Goal: Task Accomplishment & Management: Complete application form

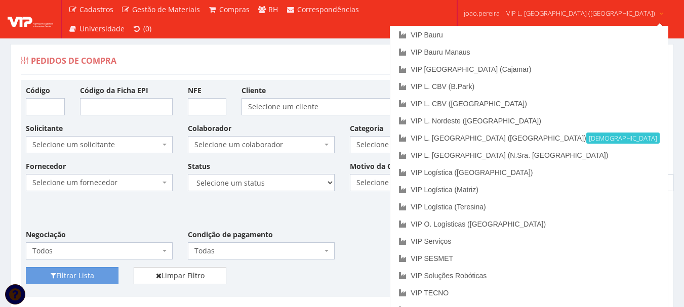
click at [543, 8] on span "joao.pereira | VIP L. Sergipe (Itaporanga)" at bounding box center [559, 13] width 191 height 10
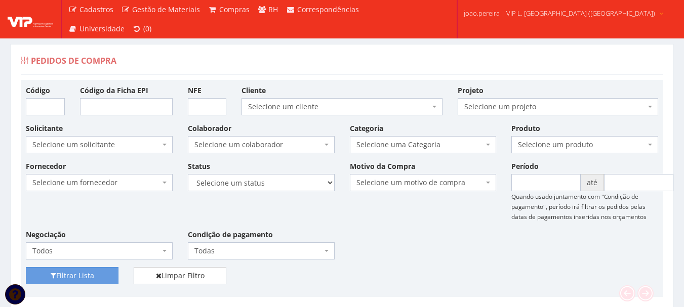
click at [529, 20] on link "joao.pereira | VIP L. Sergipe (Itaporanga)" at bounding box center [564, 12] width 209 height 25
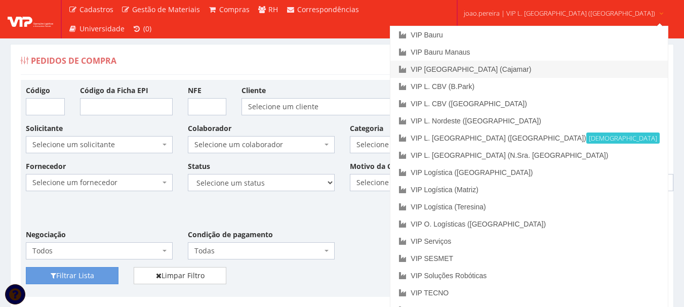
click at [517, 70] on link "VIP [GEOGRAPHIC_DATA] (Cajamar)" at bounding box center [528, 69] width 277 height 17
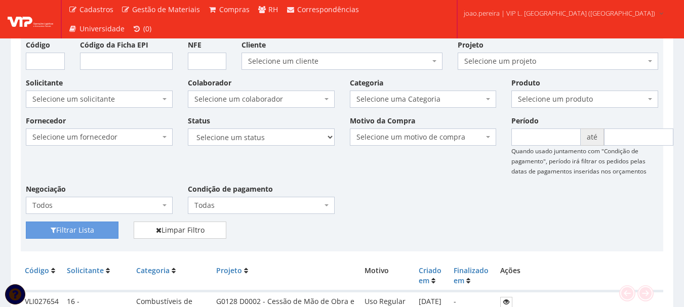
scroll to position [101, 0]
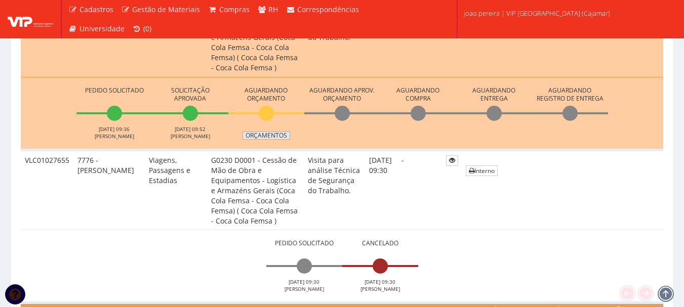
scroll to position [253, 0]
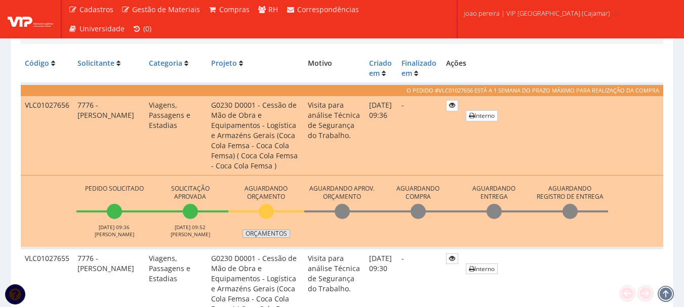
click at [255, 231] on link "Orçamentos" at bounding box center [266, 234] width 48 height 8
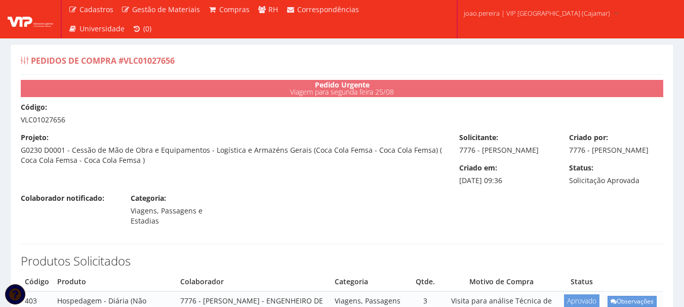
drag, startPoint x: 21, startPoint y: 119, endPoint x: 85, endPoint y: 119, distance: 63.8
click at [85, 119] on div "Código: VLC01027656" at bounding box center [342, 113] width 658 height 23
copy div "VLC01027656"
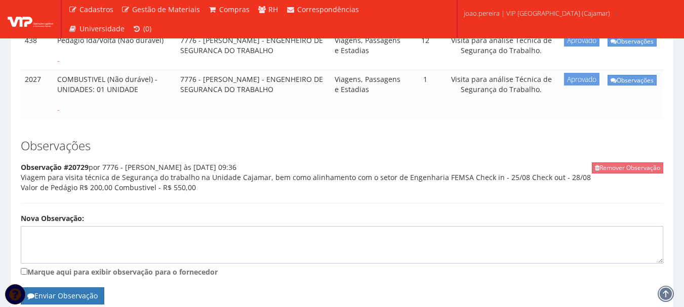
scroll to position [405, 0]
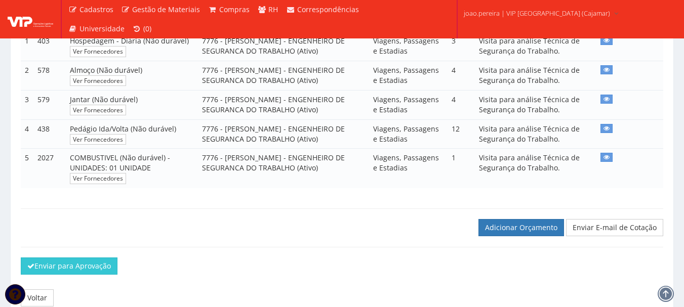
scroll to position [253, 0]
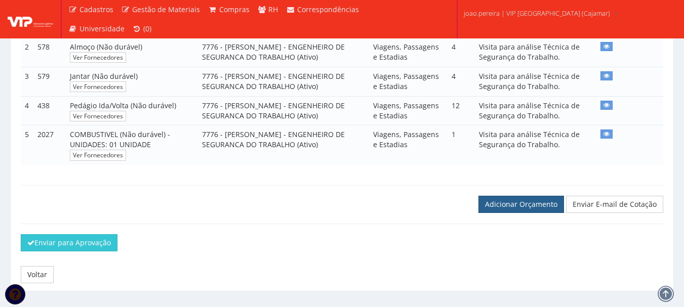
click at [519, 212] on link "Adicionar Orçamento" at bounding box center [521, 204] width 86 height 17
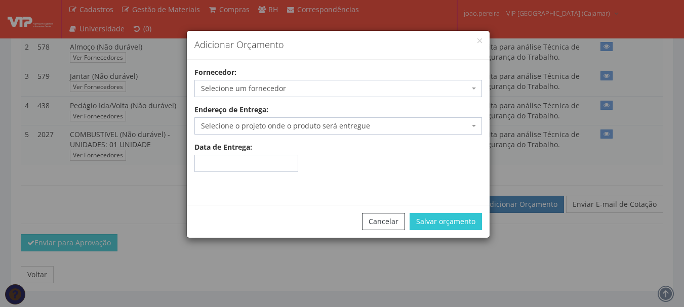
click at [298, 87] on span "Selecione um fornecedor" at bounding box center [335, 89] width 268 height 10
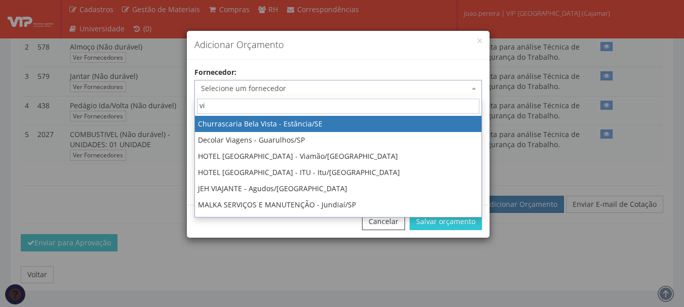
type input "vip"
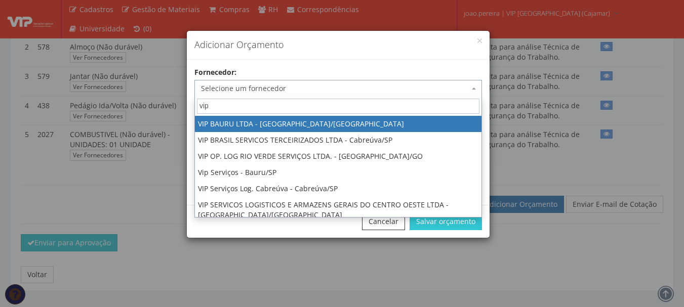
select select "532"
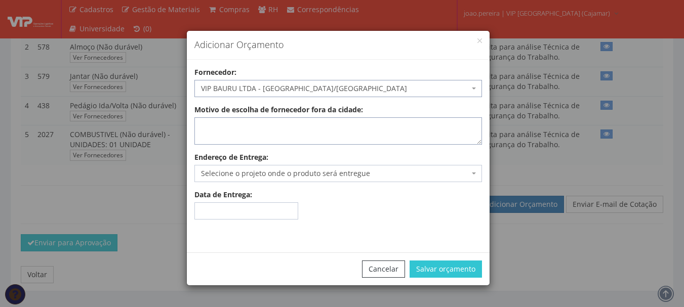
click at [293, 126] on textarea "Motivo de escolha de fornecedor fora da cidade:" at bounding box center [338, 130] width 288 height 27
type textarea "Adiantamento"
click at [469, 173] on span "Selecione o projeto onde o produto será entregue" at bounding box center [338, 173] width 288 height 17
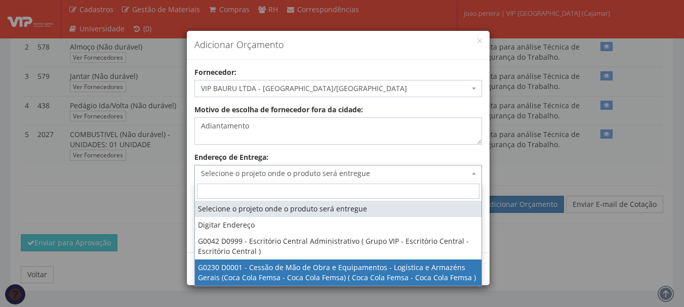
select select "230"
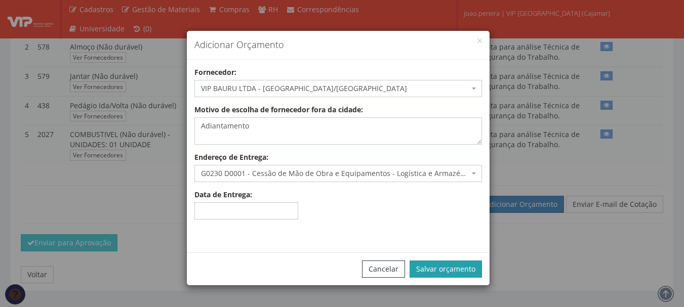
click at [454, 270] on button "Salvar orçamento" at bounding box center [446, 269] width 72 height 17
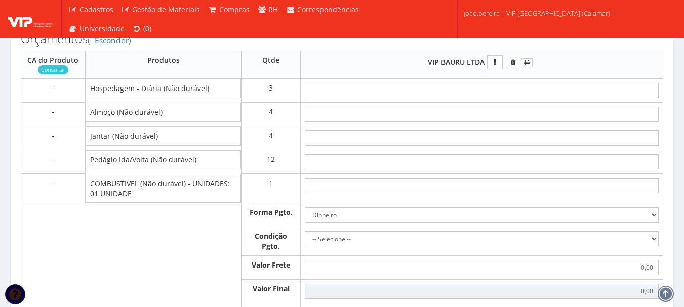
scroll to position [456, 0]
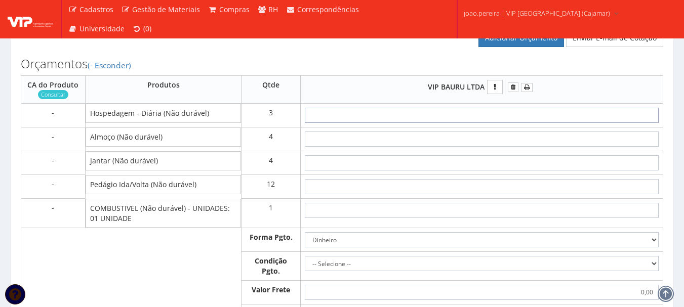
click at [525, 123] on input "text" at bounding box center [482, 115] width 354 height 15
type input "19"
type input "57,00"
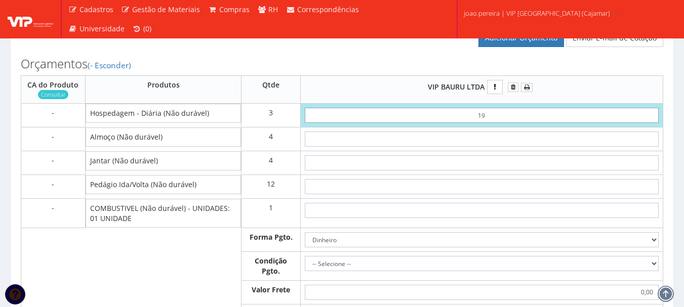
type input "1,90"
type input "5,70"
type input "19,00"
type input "57,00"
type input "190,00"
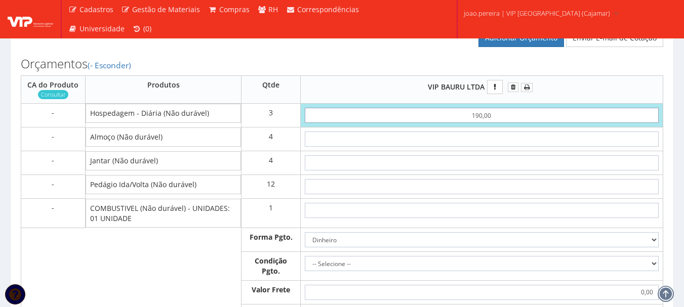
type input "570,00"
type input "190,00"
type input "4"
type input "586,00"
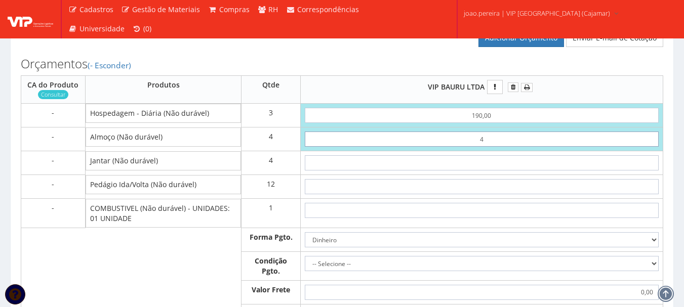
type input "40"
type input "730,00"
type input "40"
type input "4"
type input "746,00"
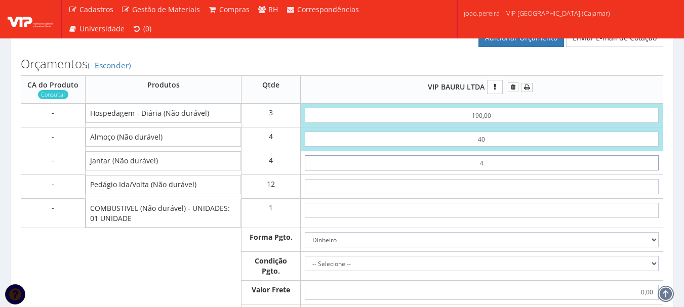
type input "40"
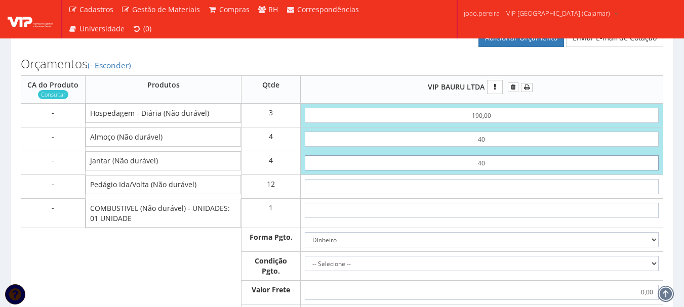
type input "890,00"
type input "40"
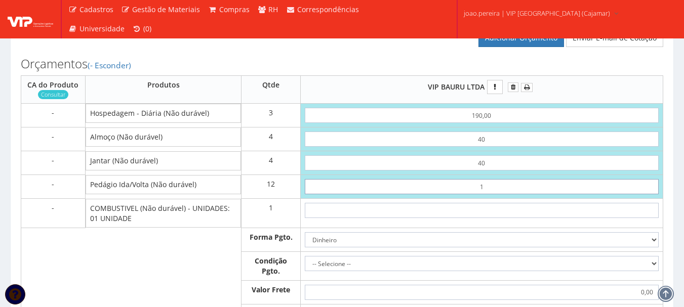
type input "19"
type input "1118,00"
type input "1,90"
type input "912,80"
type input "19"
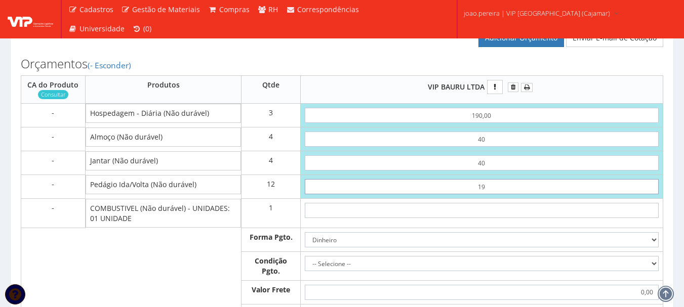
type input "1118,00"
type input "1"
type input "902,00"
type input "890,00"
click at [486, 194] on input "text" at bounding box center [482, 186] width 354 height 15
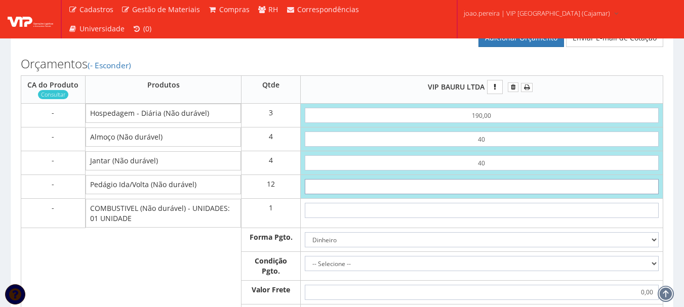
type input "1"
type input "902,00"
type input "15"
type input "1070,00"
type input "1,58"
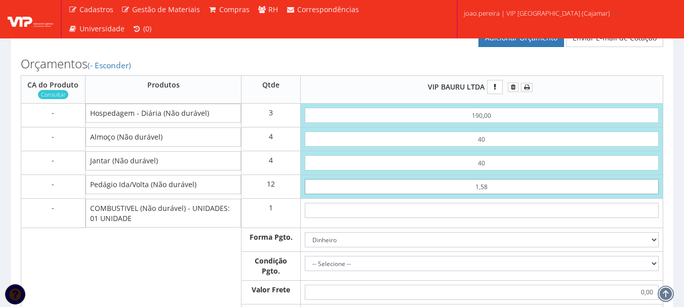
type input "908,96"
type input "15,83"
type input "1079,96"
type input "15,83"
type input "5"
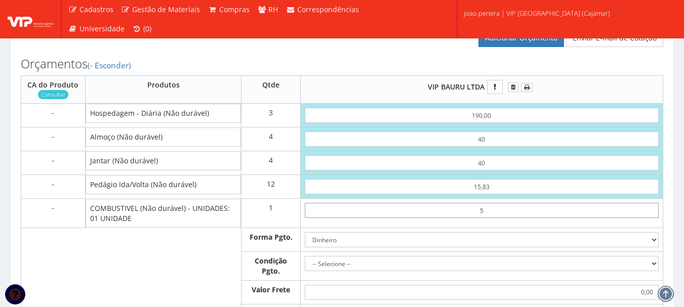
type input "1084,96"
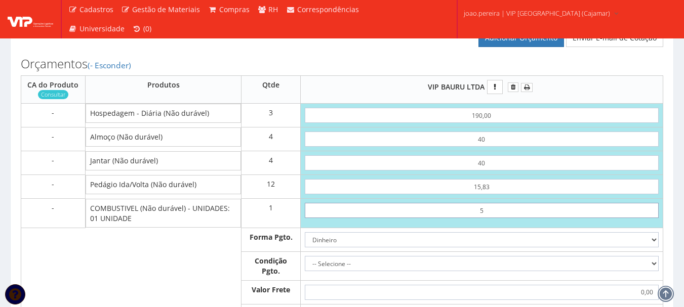
type input "55"
type input "1134,96"
type input "5,50"
type input "1085,46"
click at [489, 218] on input "5,50" at bounding box center [482, 210] width 354 height 15
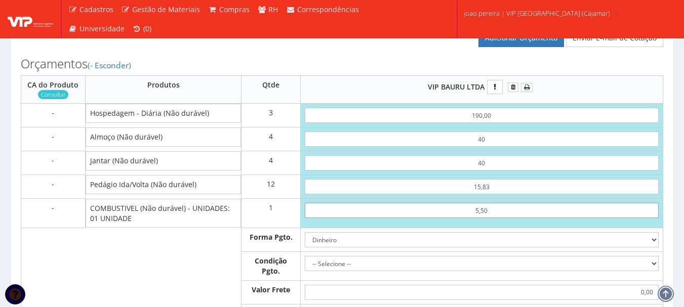
drag, startPoint x: 489, startPoint y: 223, endPoint x: 449, endPoint y: 224, distance: 39.5
click at [449, 218] on input "5,50" at bounding box center [482, 210] width 354 height 15
type input "5"
type input "1084,96"
type input "50"
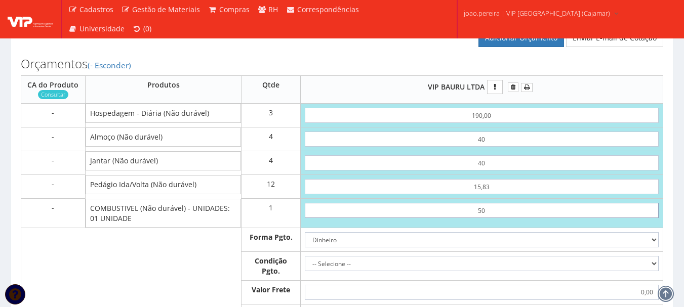
type input "1129,96"
type input "5,00"
type input "1084,96"
type input "50,00"
type input "1129,96"
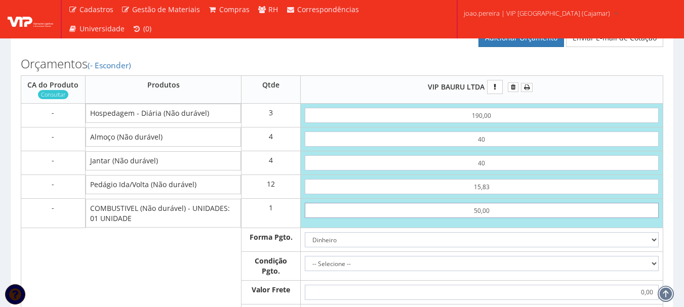
type input "500,00"
type input "1579,96"
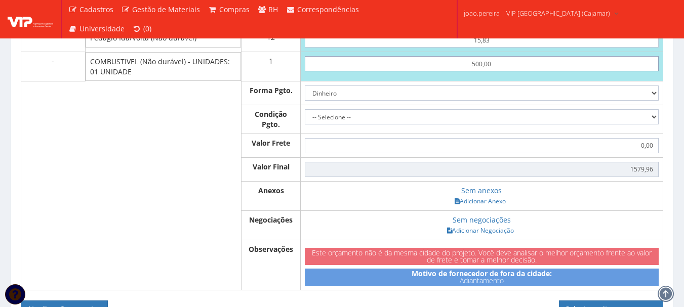
scroll to position [608, 0]
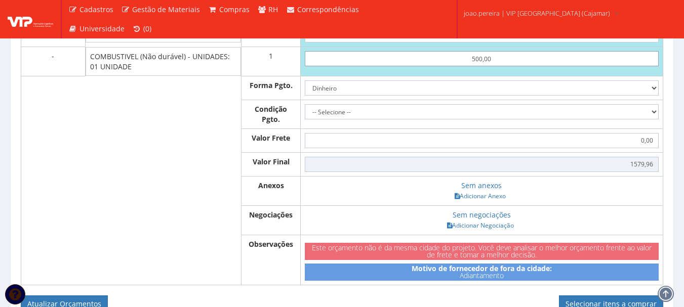
type input "500,00"
drag, startPoint x: 649, startPoint y: 96, endPoint x: 625, endPoint y: 104, distance: 24.5
click at [649, 96] on select "Dinheiro Boleto Bancário Depósito Transferência Bancária Cartão de Crédito Cart…" at bounding box center [482, 87] width 354 height 15
select select "1"
click at [305, 90] on select "Dinheiro Boleto Bancário Depósito Transferência Bancária Cartão de Crédito Cart…" at bounding box center [482, 87] width 354 height 15
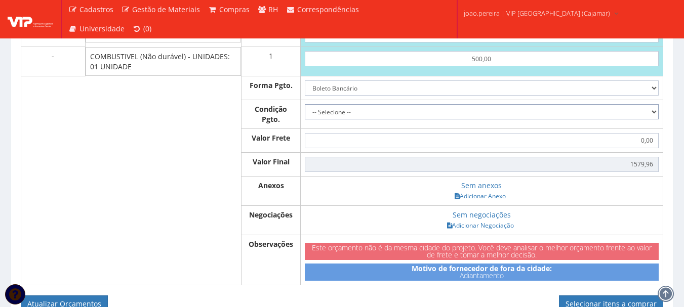
drag, startPoint x: 652, startPoint y: 118, endPoint x: 644, endPoint y: 118, distance: 7.1
click at [652, 118] on select "-- Selecione -- À vista 7 dias 10 dias" at bounding box center [482, 111] width 354 height 15
select select "0"
click at [305, 114] on select "-- Selecione -- À vista 7 dias 10 dias" at bounding box center [482, 111] width 354 height 15
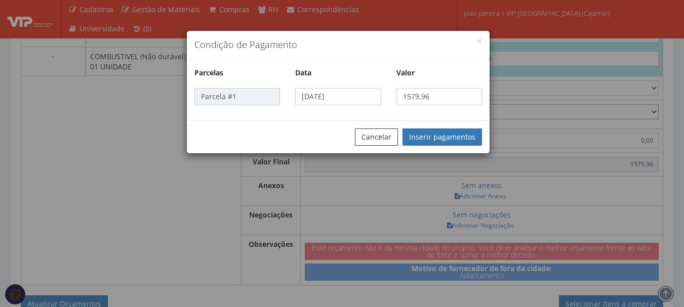
type input "1.579,96"
click at [447, 137] on button "Inserir pagamentos" at bounding box center [441, 137] width 79 height 17
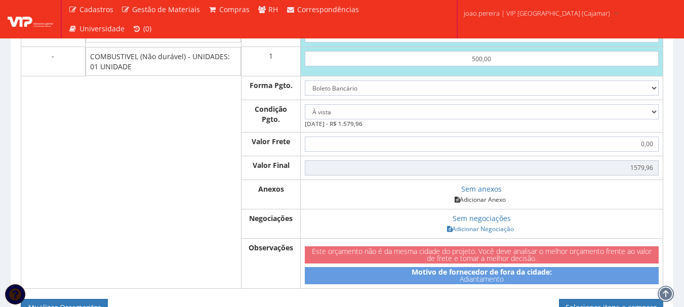
click at [491, 205] on link "Adicionar Anexo" at bounding box center [480, 199] width 57 height 11
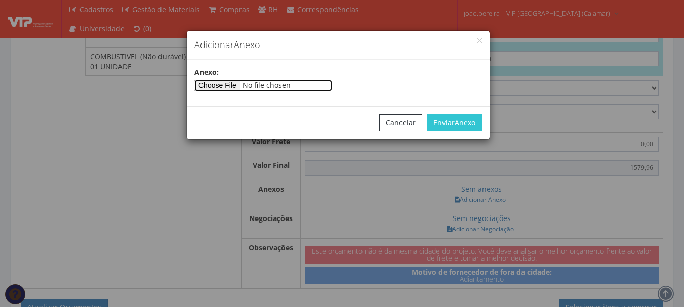
click at [235, 88] on input"] "file" at bounding box center [263, 85] width 138 height 11
type input"] "C:\fakepath\RODRIGO 25-08.docx"
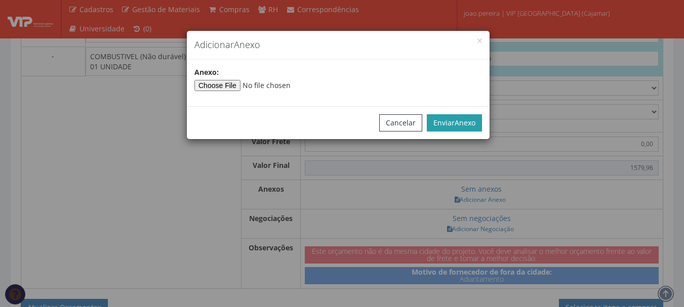
click at [472, 118] on span "Anexo" at bounding box center [465, 123] width 21 height 10
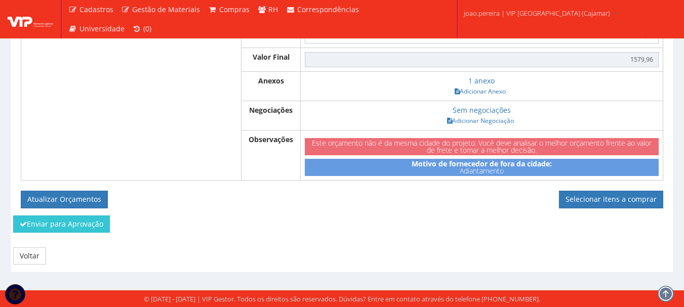
scroll to position [726, 0]
click at [57, 195] on button "Atualizar Orçamentos" at bounding box center [64, 199] width 87 height 17
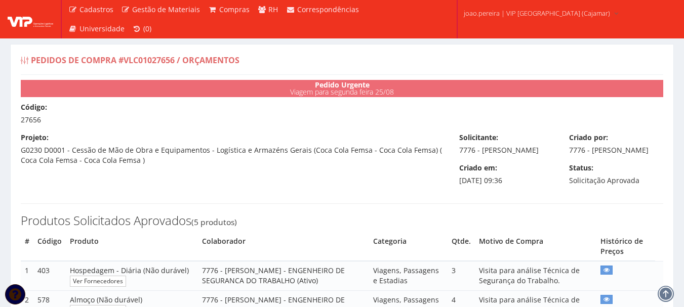
select select "0"
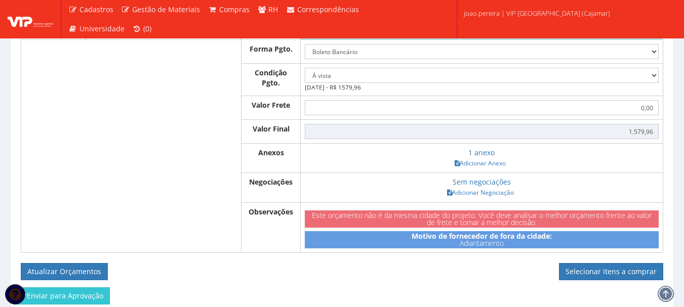
scroll to position [690, 0]
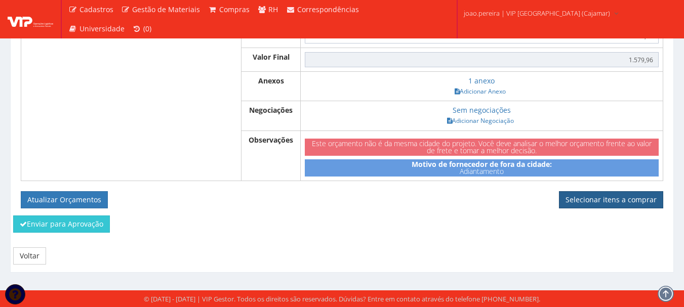
click at [633, 198] on link "Selecionar itens a comprar" at bounding box center [611, 199] width 104 height 17
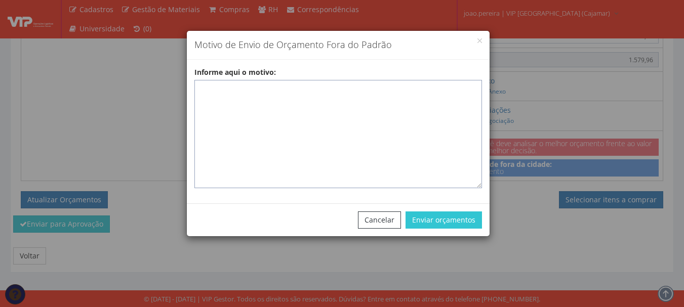
click at [208, 92] on textarea "Informe aqui o motivo:" at bounding box center [338, 134] width 288 height 108
paste textarea "Pedido de compra para emissão de adiantamento para colaborador - ADIANTAMENTO D…"
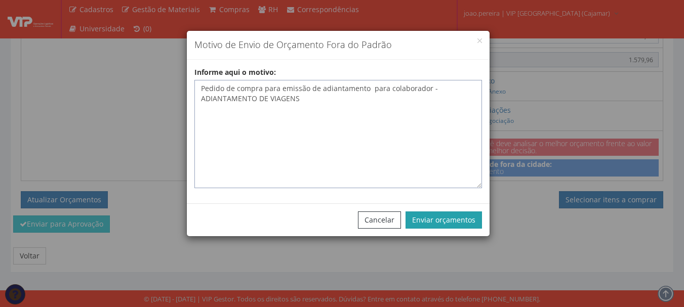
type textarea "Pedido de compra para emissão de adiantamento para colaborador - ADIANTAMENTO D…"
click at [457, 224] on button "Enviar orçamentos" at bounding box center [444, 220] width 76 height 17
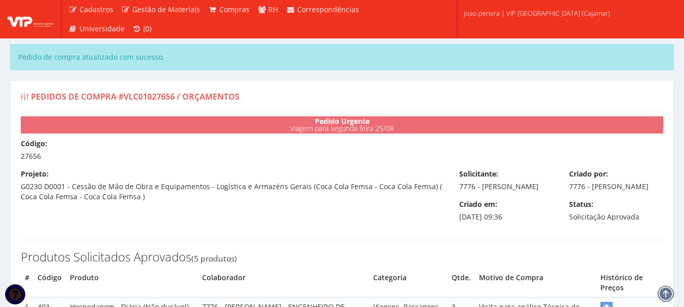
select select "0"
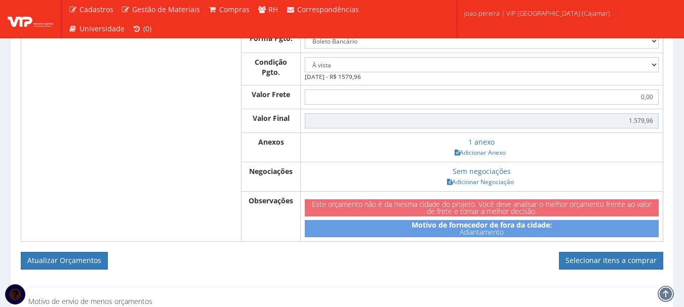
scroll to position [658, 0]
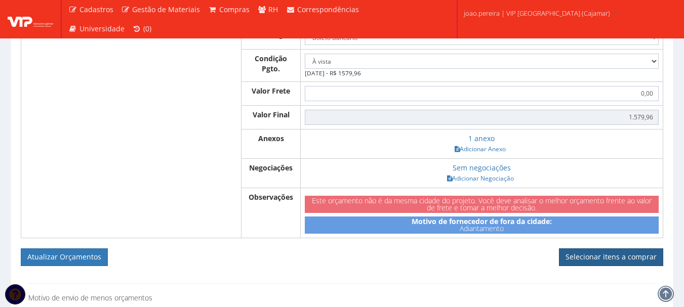
click at [620, 266] on link "Selecionar itens a comprar" at bounding box center [611, 257] width 104 height 17
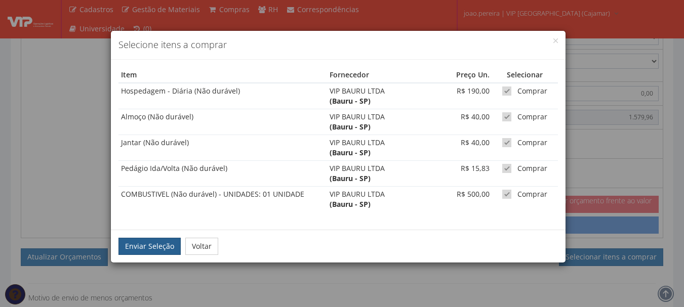
click at [136, 252] on button "Enviar Seleção" at bounding box center [149, 246] width 62 height 17
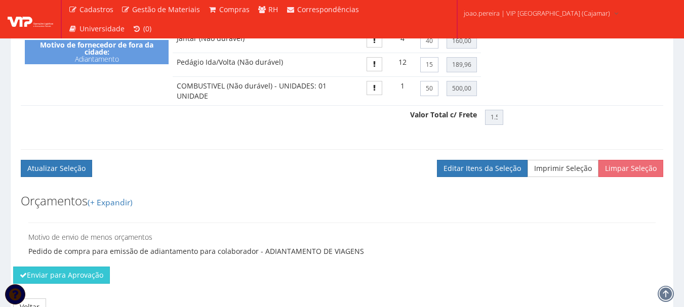
scroll to position [597, 0]
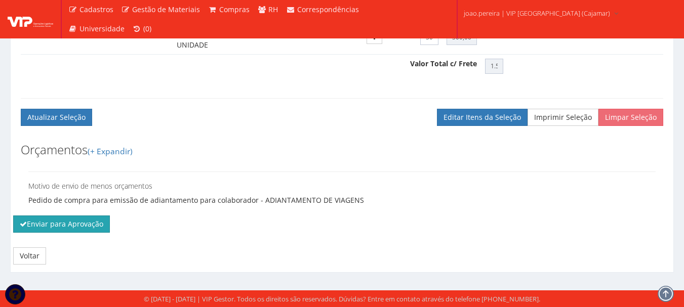
click at [64, 228] on button "Enviar para Aprovação" at bounding box center [61, 224] width 97 height 17
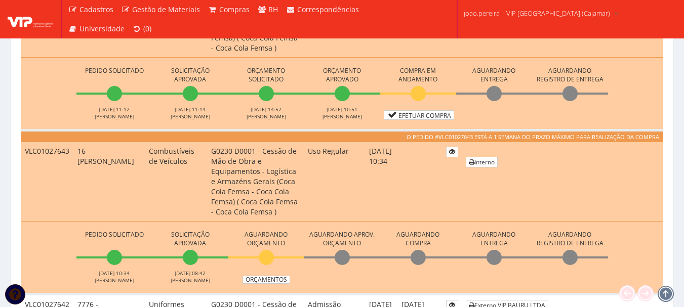
scroll to position [1215, 0]
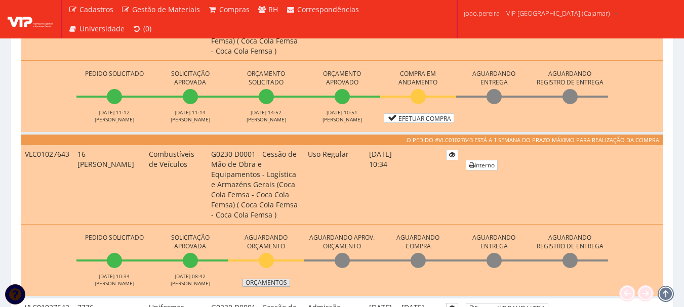
click at [262, 282] on link "Orçamentos" at bounding box center [266, 283] width 48 height 8
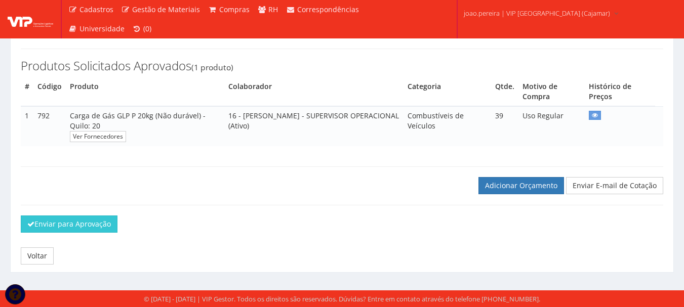
scroll to position [143, 0]
click at [530, 192] on link "Adicionar Orçamento" at bounding box center [521, 185] width 86 height 17
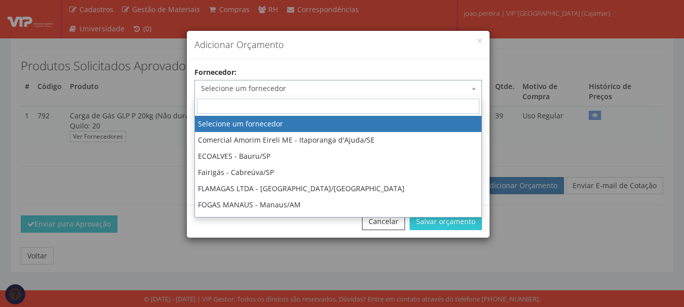
click at [353, 84] on span "Selecione um fornecedor" at bounding box center [335, 89] width 268 height 10
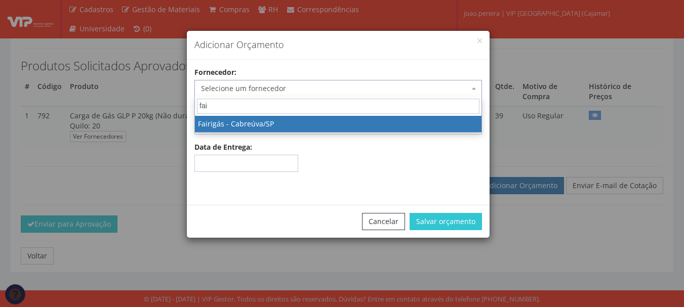
type input "fair"
select select "1049"
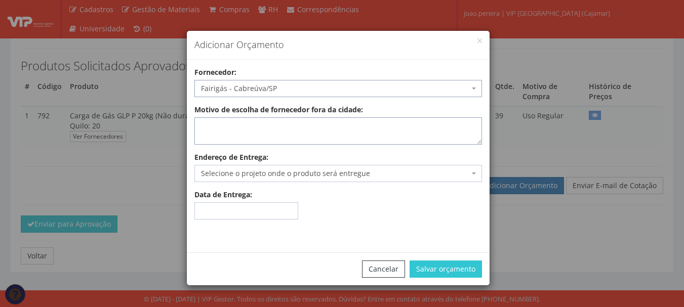
click at [291, 127] on textarea "Motivo de escolha de fornecedor fora da cidade:" at bounding box center [338, 130] width 288 height 27
type textarea "entrega no local"
click at [469, 172] on span "Selecione o projeto onde o produto será entregue" at bounding box center [338, 173] width 288 height 17
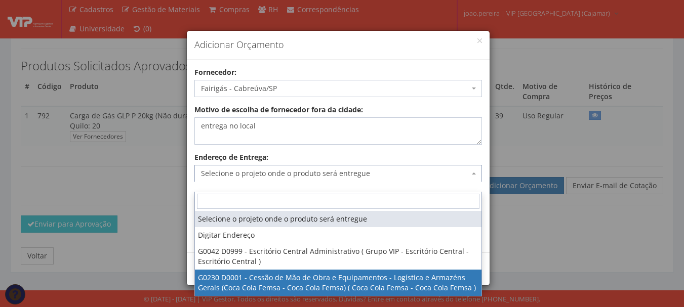
select select "230"
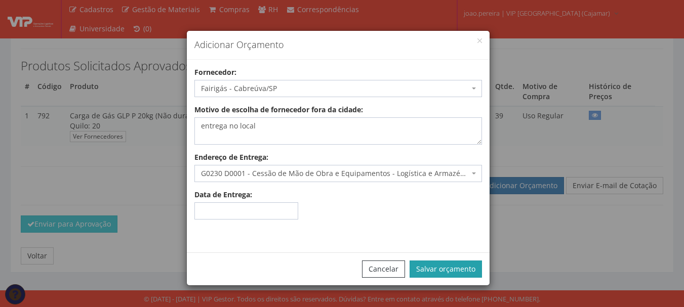
click at [459, 269] on button "Salvar orçamento" at bounding box center [446, 269] width 72 height 17
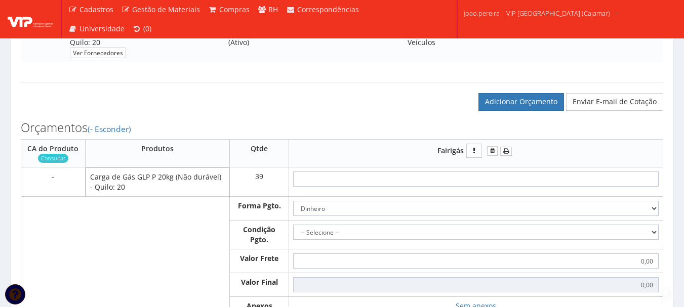
scroll to position [253, 0]
click at [498, 180] on td at bounding box center [476, 181] width 374 height 29
click at [499, 186] on input "text" at bounding box center [476, 178] width 366 height 15
type input "1"
type input "39,00"
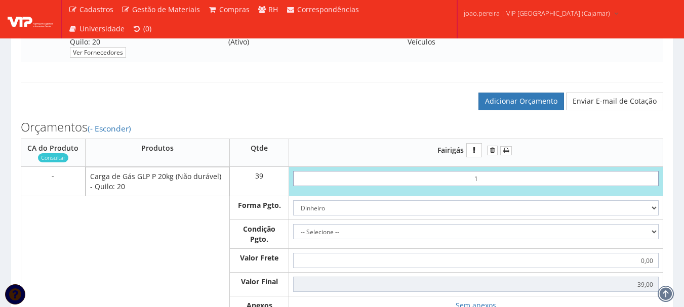
type input "19"
type input "741,00"
type input "1,91"
type input "74,49"
type input "19,18"
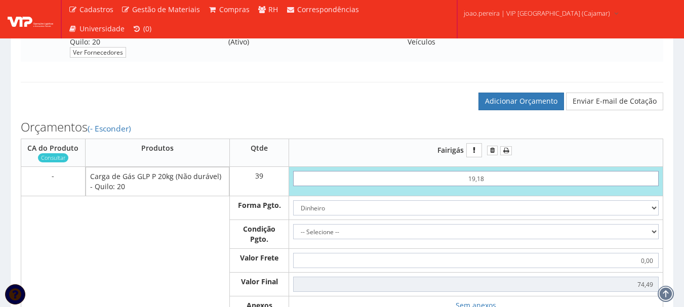
type input "748,02"
type input "191,80"
type input "7480,20"
type input "191,80"
click at [486, 216] on select "Dinheiro Boleto Bancário Depósito Transferência Bancária Cartão de Crédito Cart…" at bounding box center [476, 207] width 366 height 15
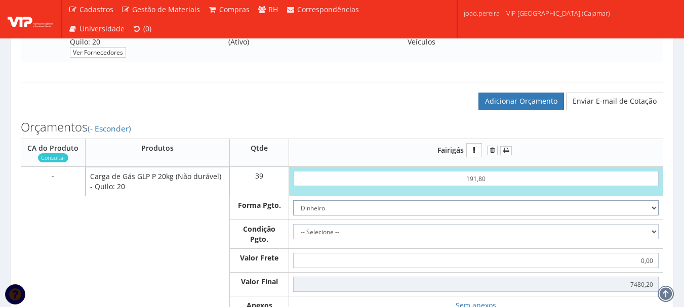
select select "1"
click at [293, 211] on select "Dinheiro Boleto Bancário Depósito Transferência Bancária Cartão de Crédito Cart…" at bounding box center [476, 207] width 366 height 15
drag, startPoint x: 650, startPoint y: 240, endPoint x: 643, endPoint y: 241, distance: 6.7
click at [650, 239] on select "-- Selecione -- À vista 7 dias 10 dias" at bounding box center [476, 231] width 366 height 15
select select "outros"
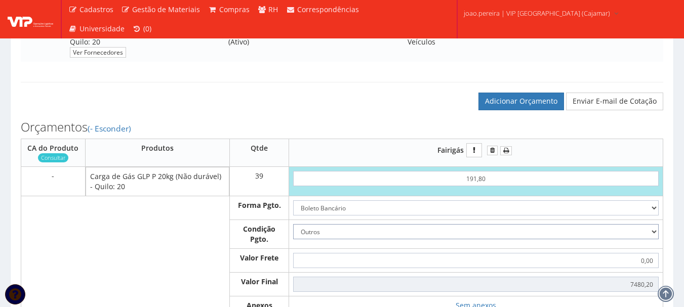
click at [293, 234] on select "-- Selecione -- À vista 7 dias 10 dias" at bounding box center [476, 231] width 366 height 15
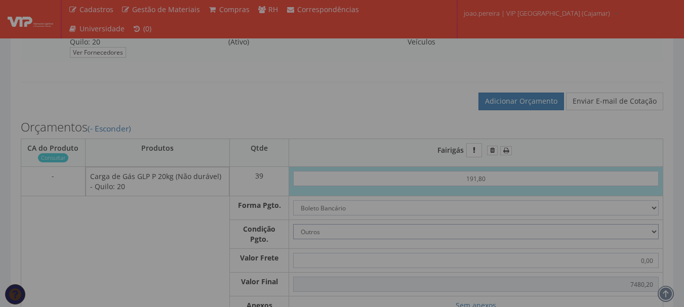
type input "7.480,20"
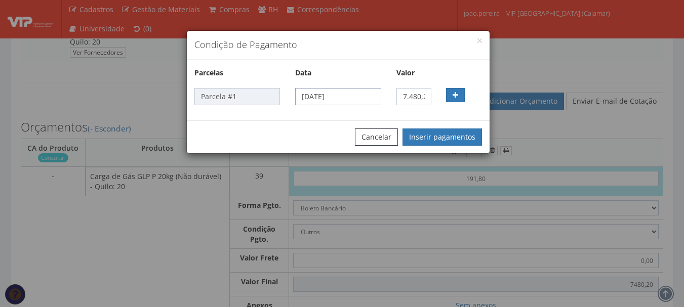
click at [337, 99] on input "20/08/2025" at bounding box center [338, 96] width 86 height 17
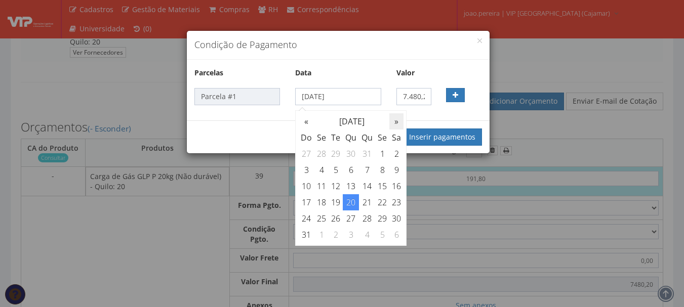
click at [400, 123] on th "»" at bounding box center [396, 121] width 14 height 16
click at [335, 175] on td "9" at bounding box center [336, 170] width 14 height 16
type input "09/09/2025"
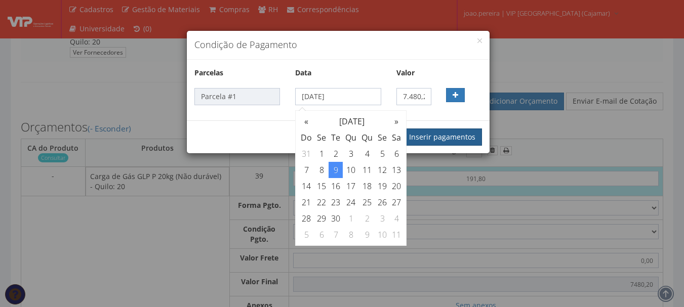
click at [443, 136] on button "Inserir pagamentos" at bounding box center [441, 137] width 79 height 17
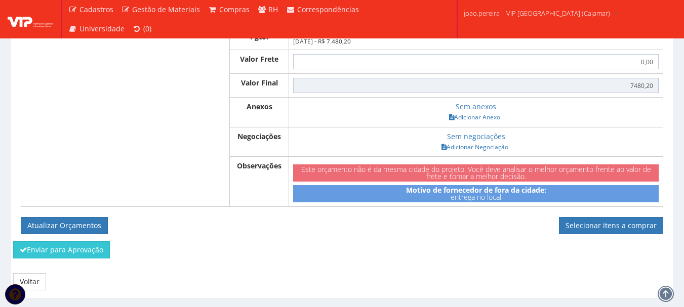
scroll to position [354, 0]
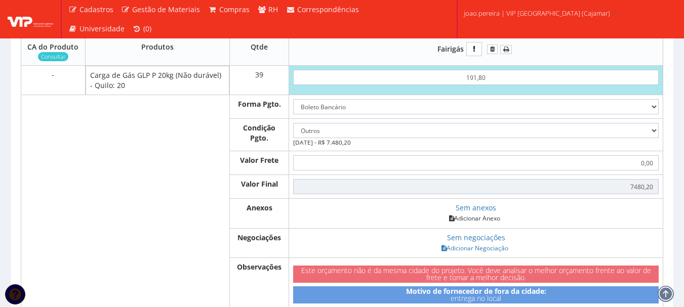
click at [491, 224] on link "Adicionar Anexo" at bounding box center [474, 218] width 57 height 11
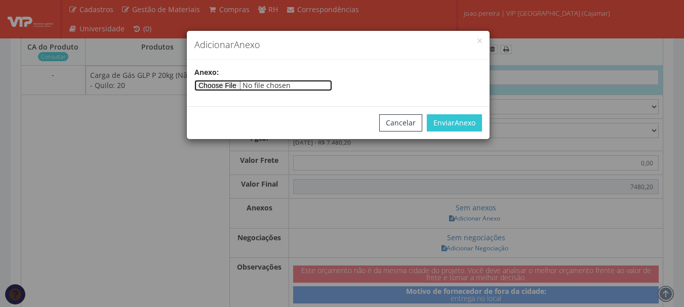
click at [234, 80] on input"] "file" at bounding box center [263, 85] width 138 height 11
type input"] "C:\fakepath\NF 15464 FAIRIGAS .pdf"
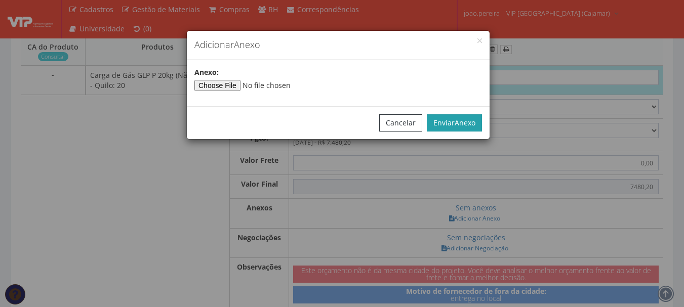
click at [470, 124] on span "Anexo" at bounding box center [465, 123] width 21 height 10
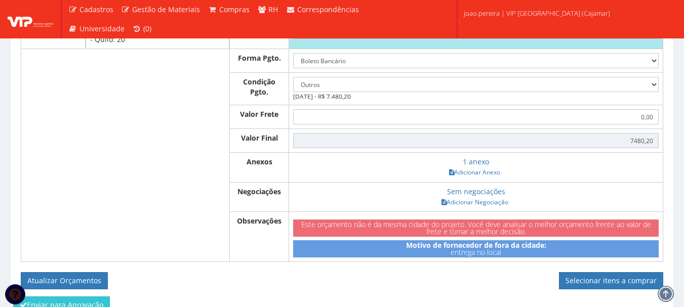
scroll to position [492, 0]
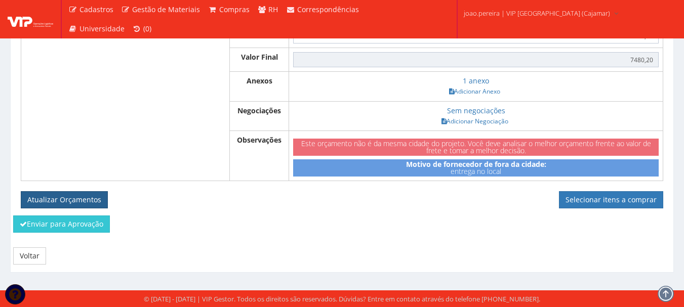
click at [76, 205] on button "Atualizar Orçamentos" at bounding box center [64, 199] width 87 height 17
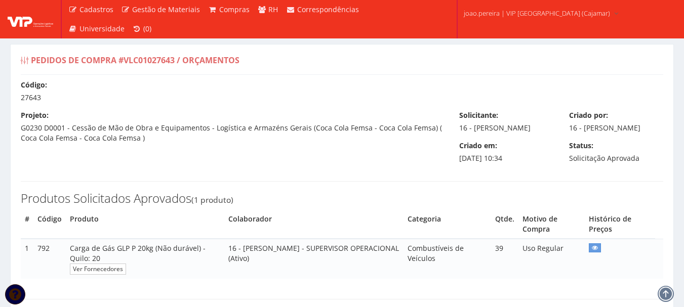
select select "outros"
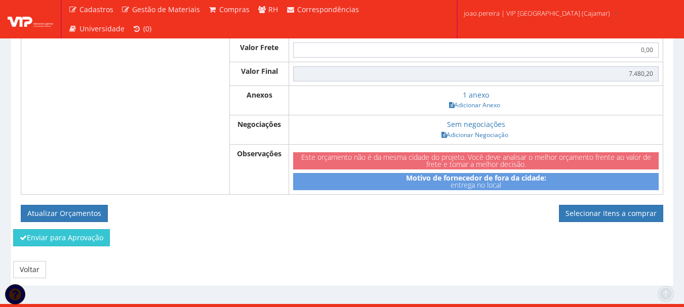
scroll to position [455, 0]
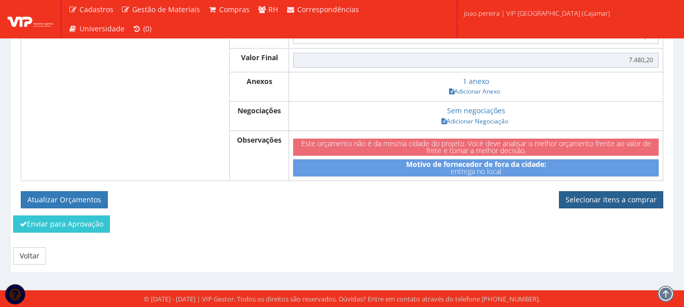
click at [584, 196] on link "Selecionar itens a comprar" at bounding box center [611, 199] width 104 height 17
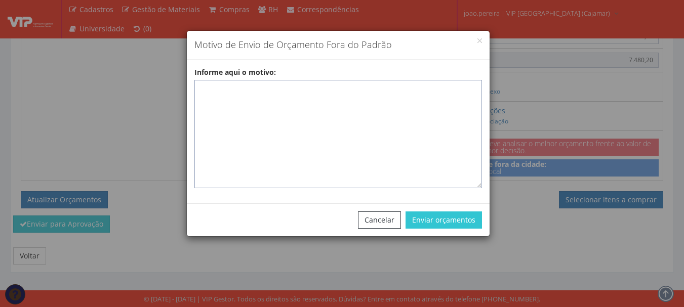
click at [286, 93] on textarea "Informe aqui o motivo:" at bounding box center [338, 134] width 288 height 108
paste textarea "Fornecedor Homologado responsável pelo abastecimento de gás GLP para uso nas em…"
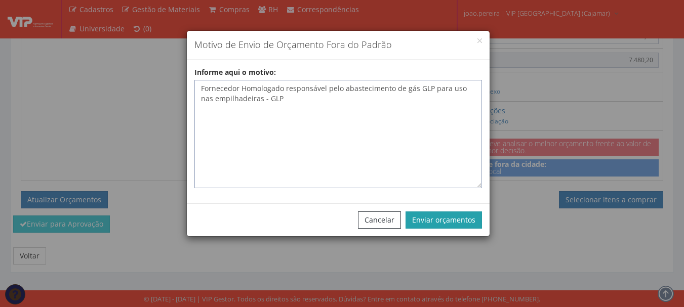
type textarea "Fornecedor Homologado responsável pelo abastecimento de gás GLP para uso nas em…"
click at [442, 224] on button "Enviar orçamentos" at bounding box center [444, 220] width 76 height 17
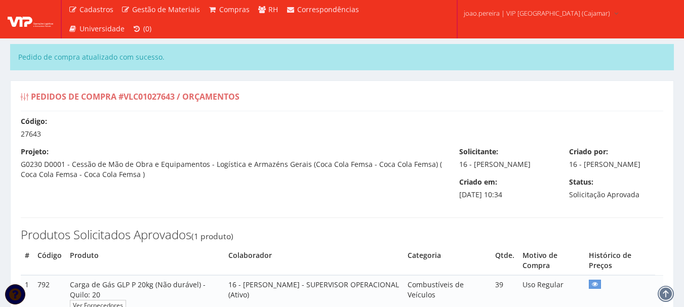
select select "outros"
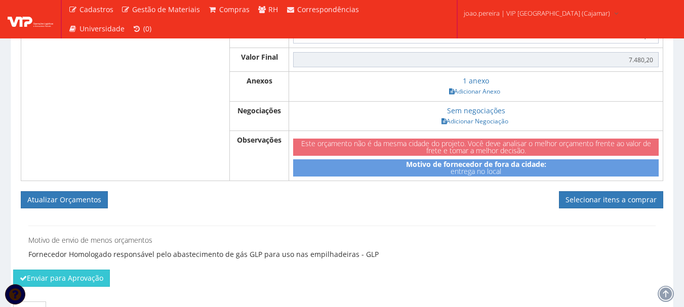
scroll to position [546, 0]
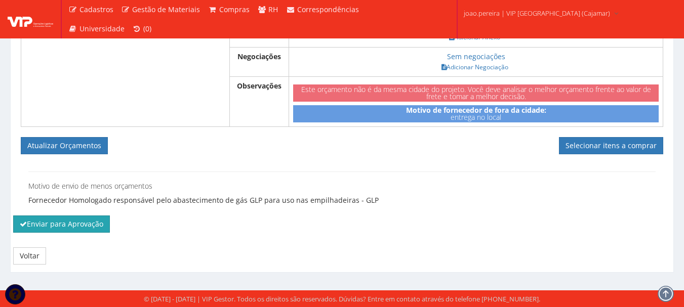
click at [53, 230] on button "Enviar para Aprovação" at bounding box center [61, 224] width 97 height 17
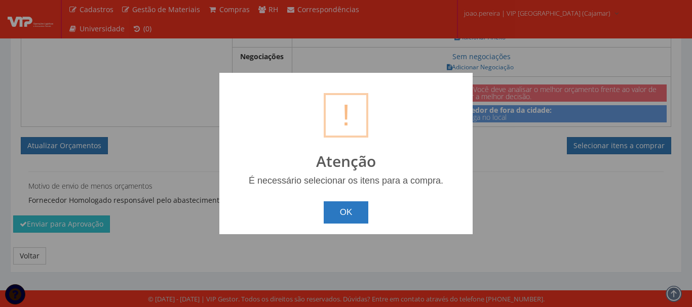
click at [365, 216] on button "OK" at bounding box center [346, 212] width 45 height 22
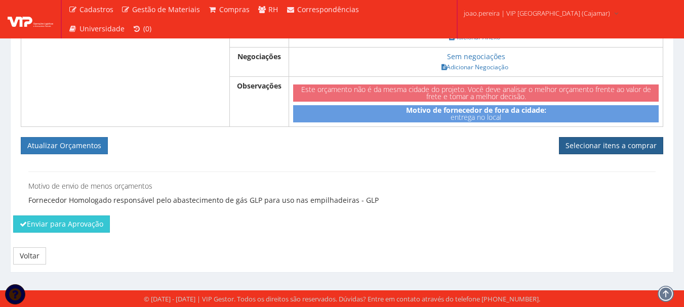
click at [610, 145] on link "Selecionar itens a comprar" at bounding box center [611, 145] width 104 height 17
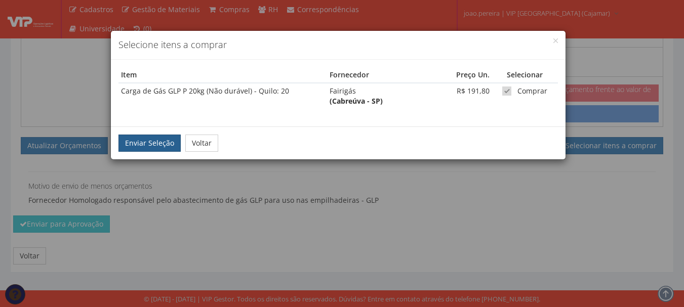
click at [143, 136] on button "Enviar Seleção" at bounding box center [149, 143] width 62 height 17
click at [149, 149] on button "Enviar Seleção" at bounding box center [149, 143] width 62 height 17
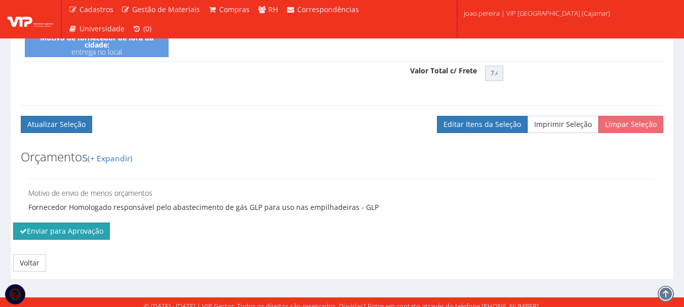
scroll to position [426, 0]
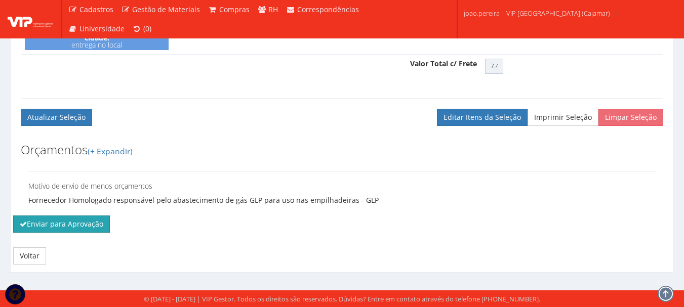
click at [96, 226] on button "Enviar para Aprovação" at bounding box center [61, 224] width 97 height 17
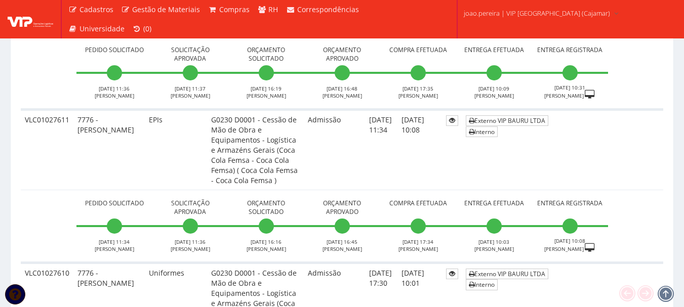
scroll to position [2784, 0]
